Goal: Navigation & Orientation: Understand site structure

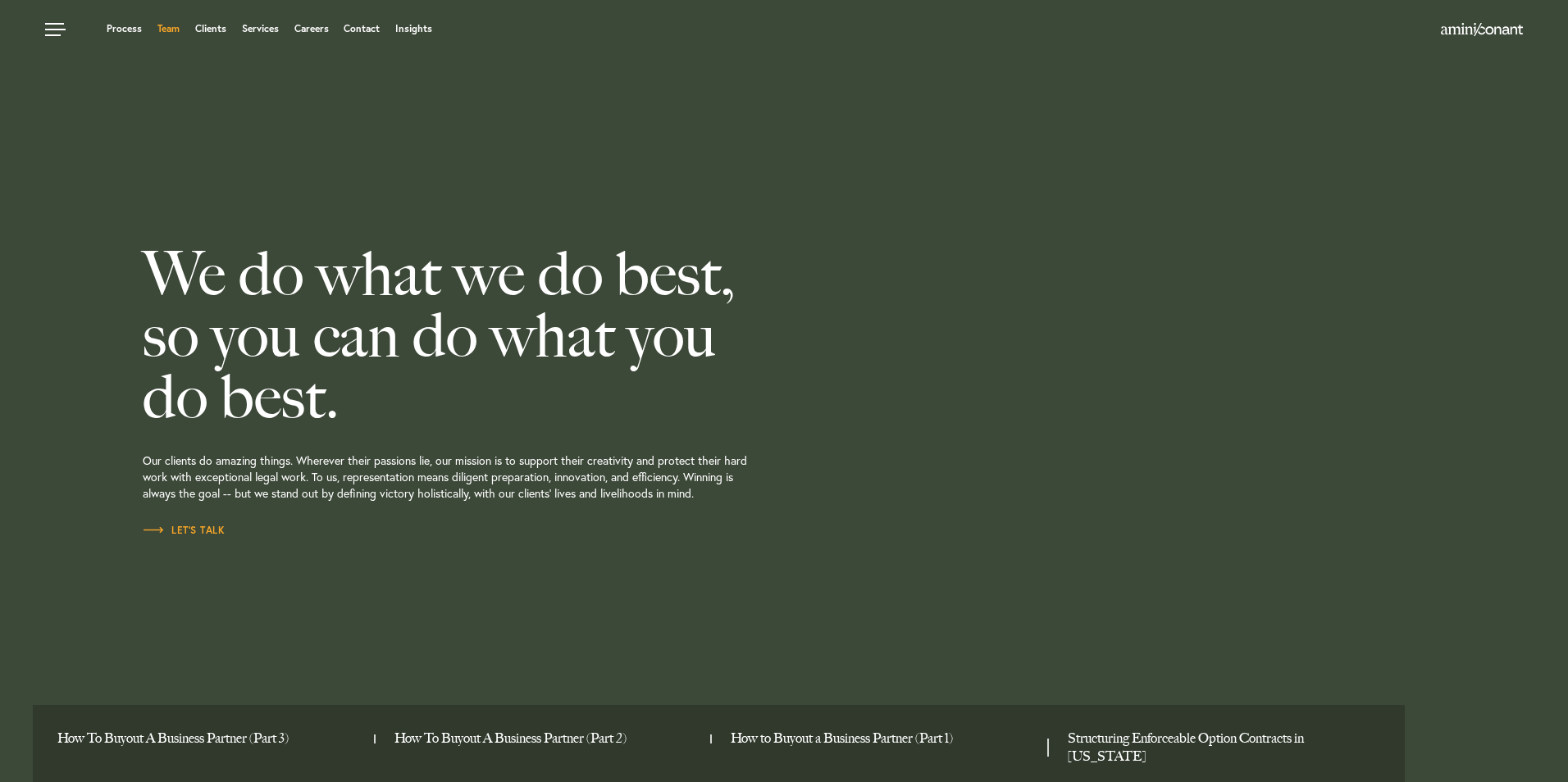
click at [160, 28] on link "Team" at bounding box center [169, 29] width 22 height 10
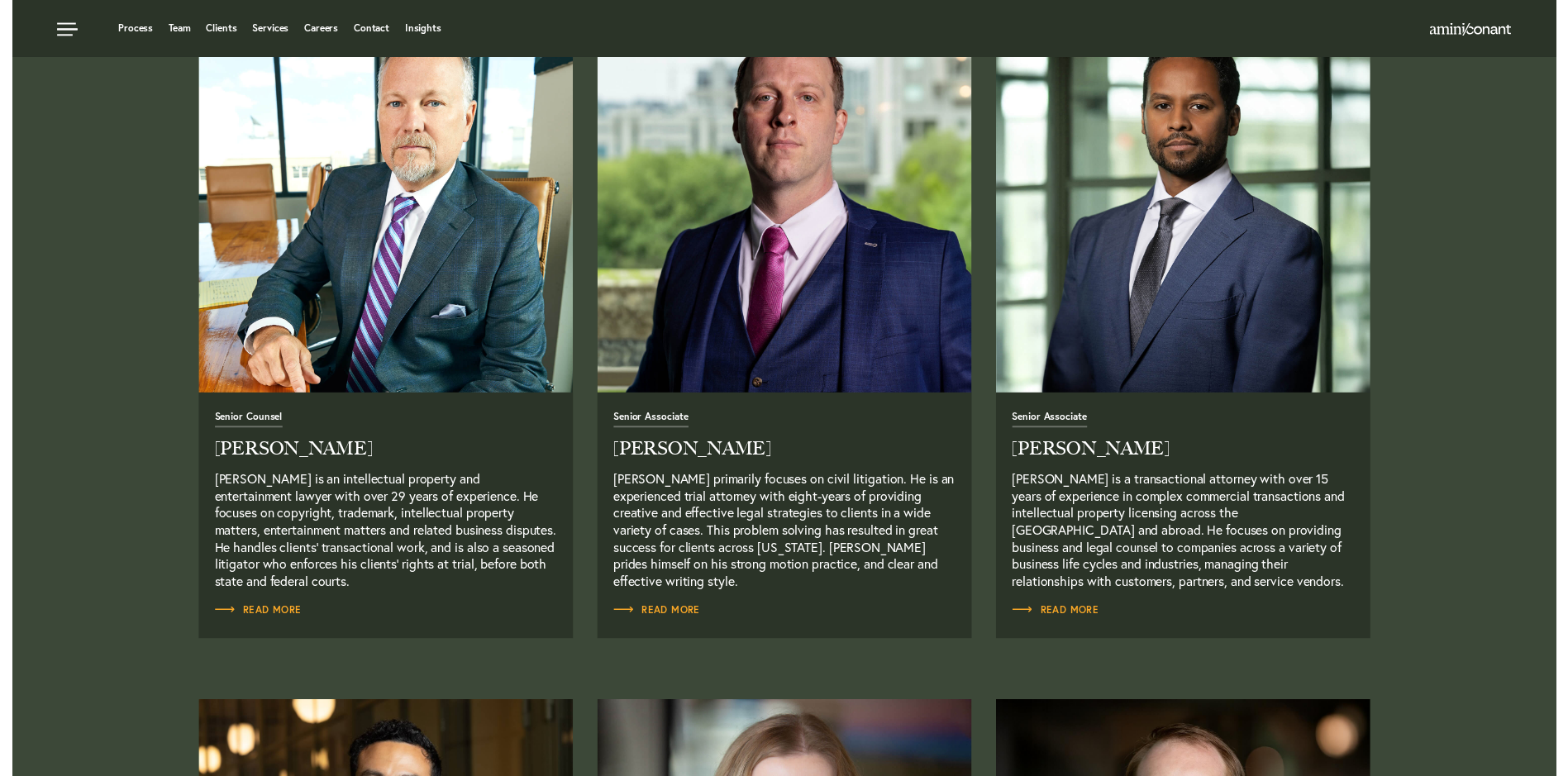
scroll to position [1223, 0]
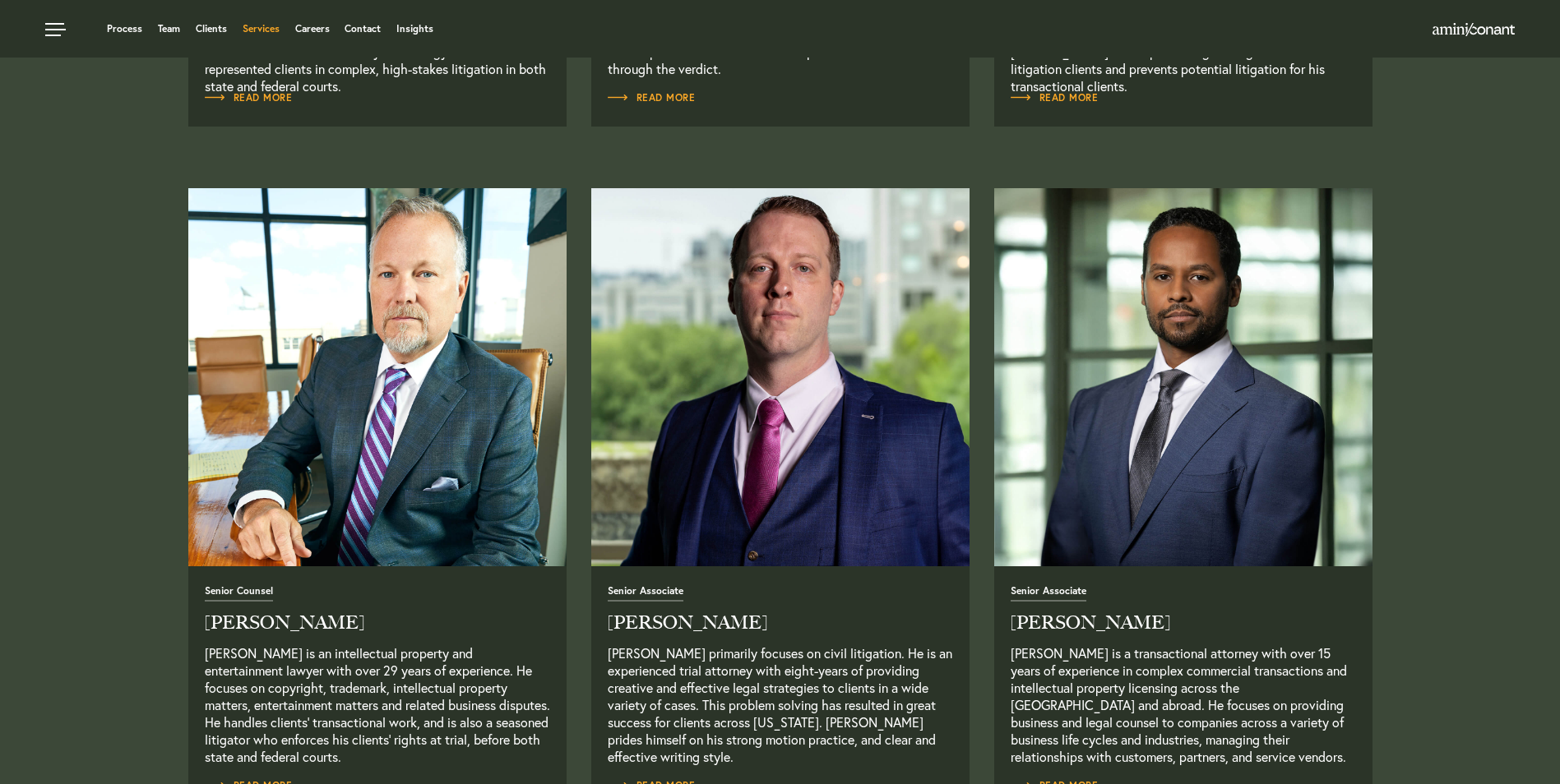
click at [257, 34] on link "Services" at bounding box center [261, 29] width 37 height 10
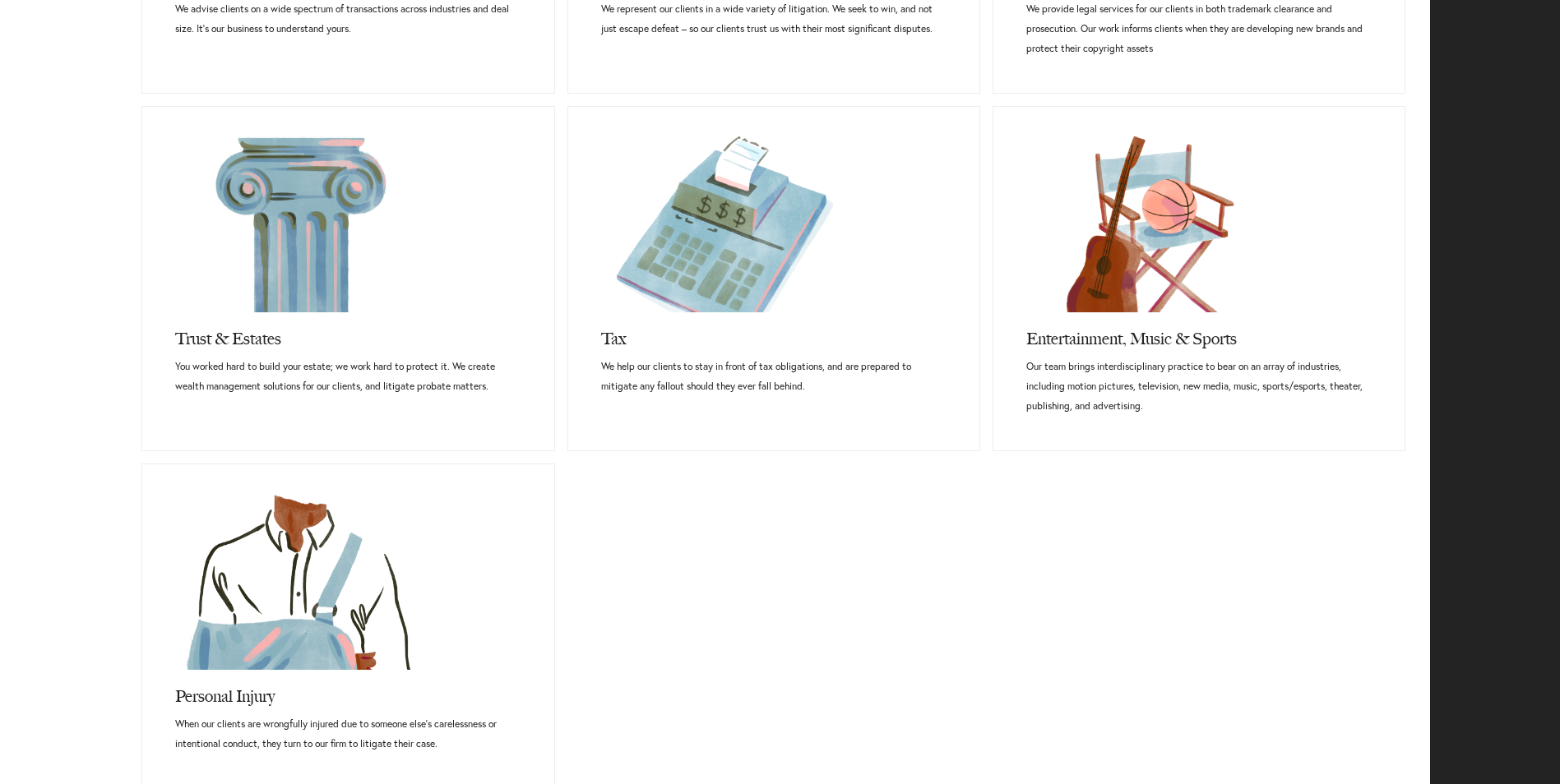
scroll to position [1397, 0]
